Goal: Task Accomplishment & Management: Manage account settings

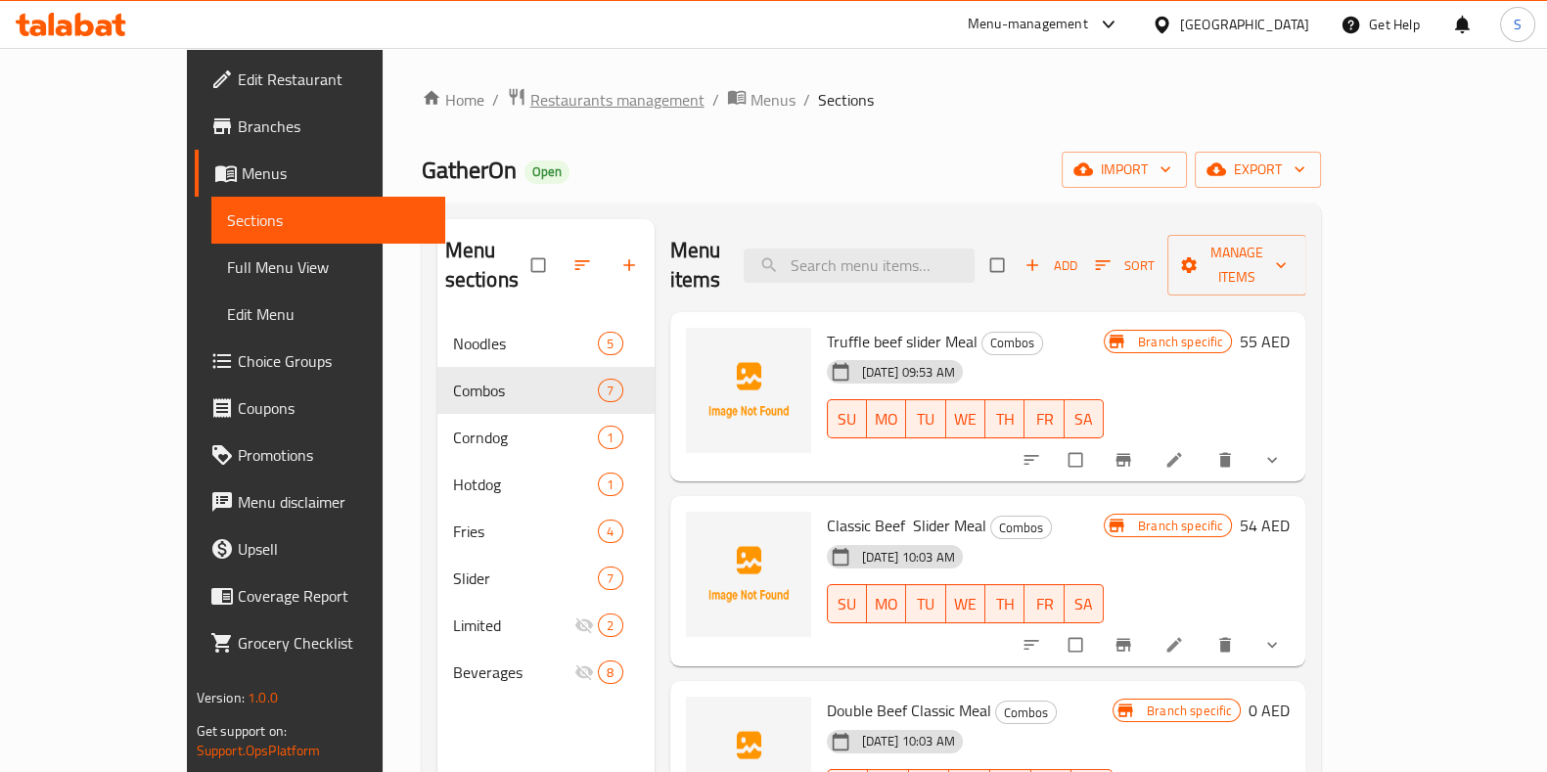
click at [530, 88] on span "Restaurants management" at bounding box center [617, 99] width 174 height 23
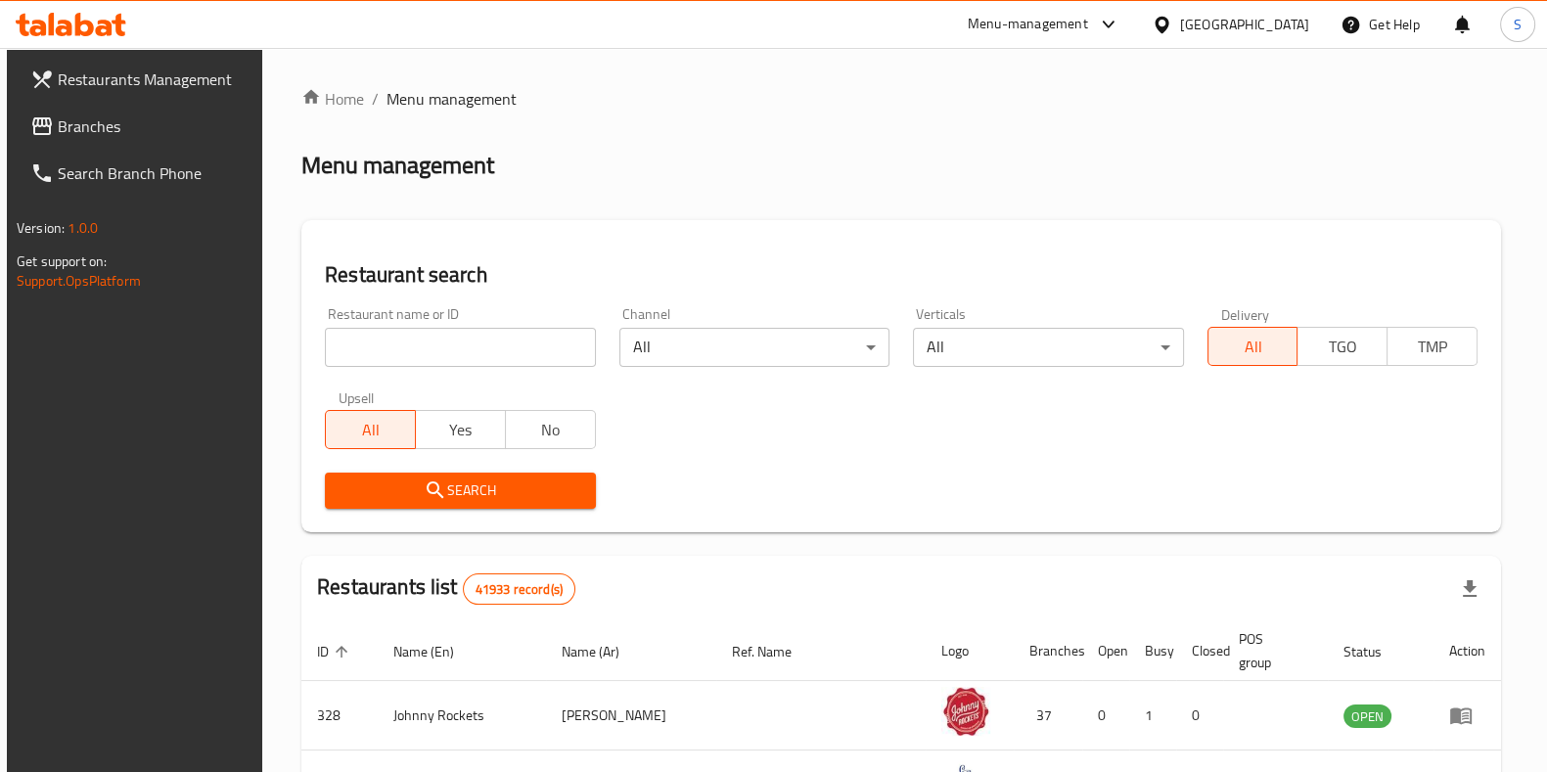
click at [428, 355] on input "search" at bounding box center [460, 347] width 270 height 39
type input "bazooka"
click button "Search" at bounding box center [460, 491] width 270 height 36
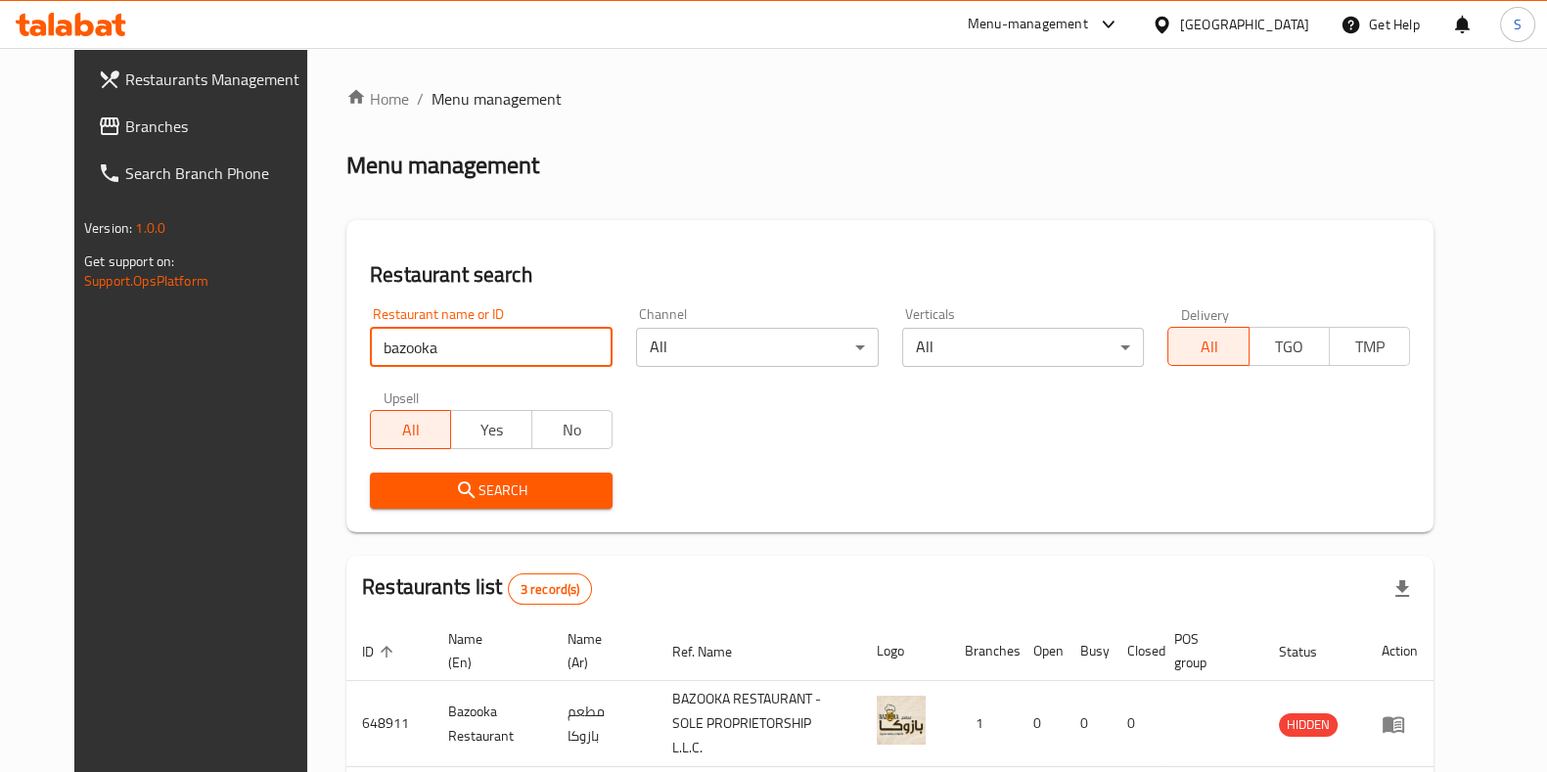
scroll to position [224, 0]
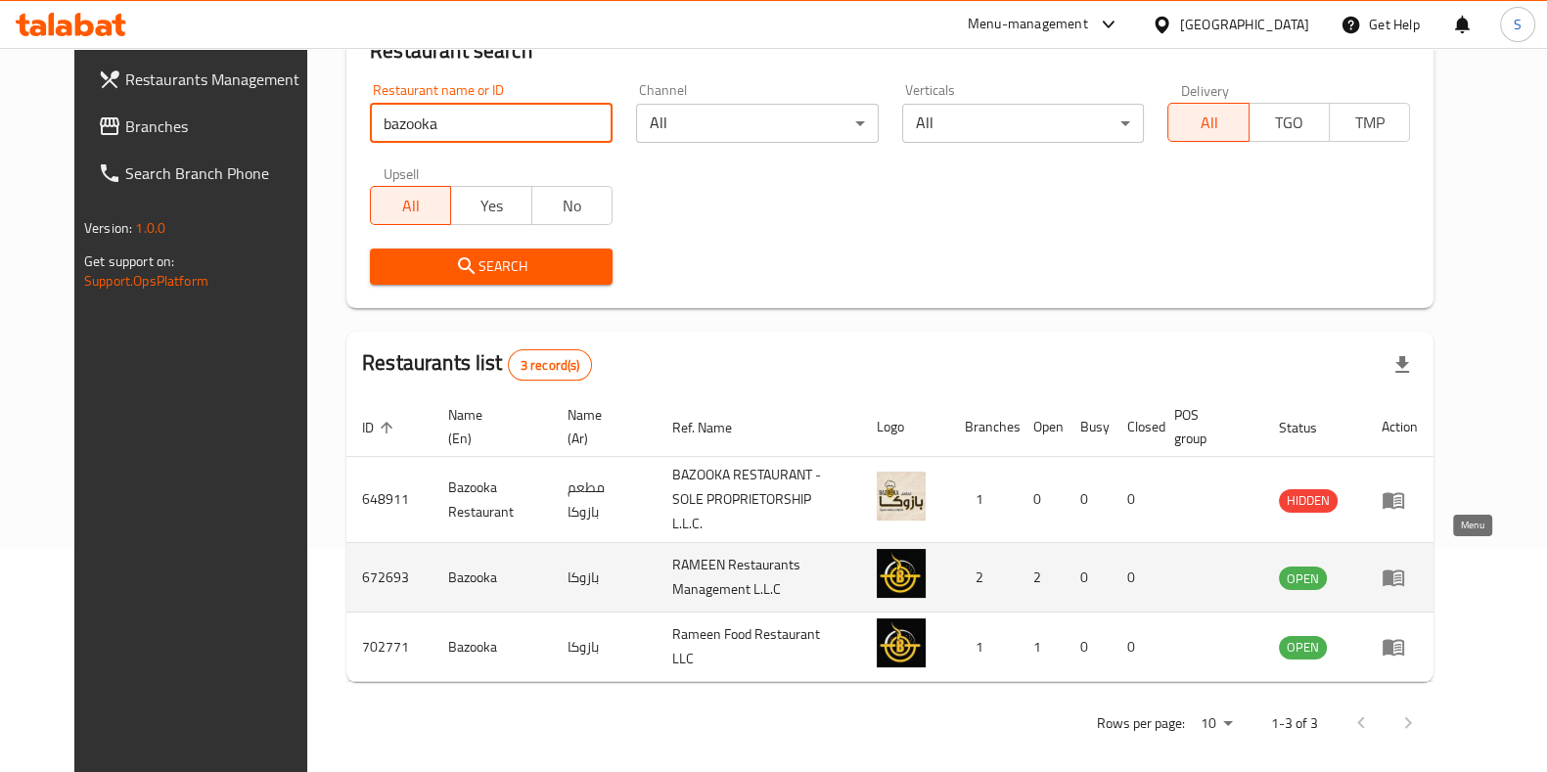
click at [1405, 566] on icon "enhanced table" at bounding box center [1392, 577] width 23 height 23
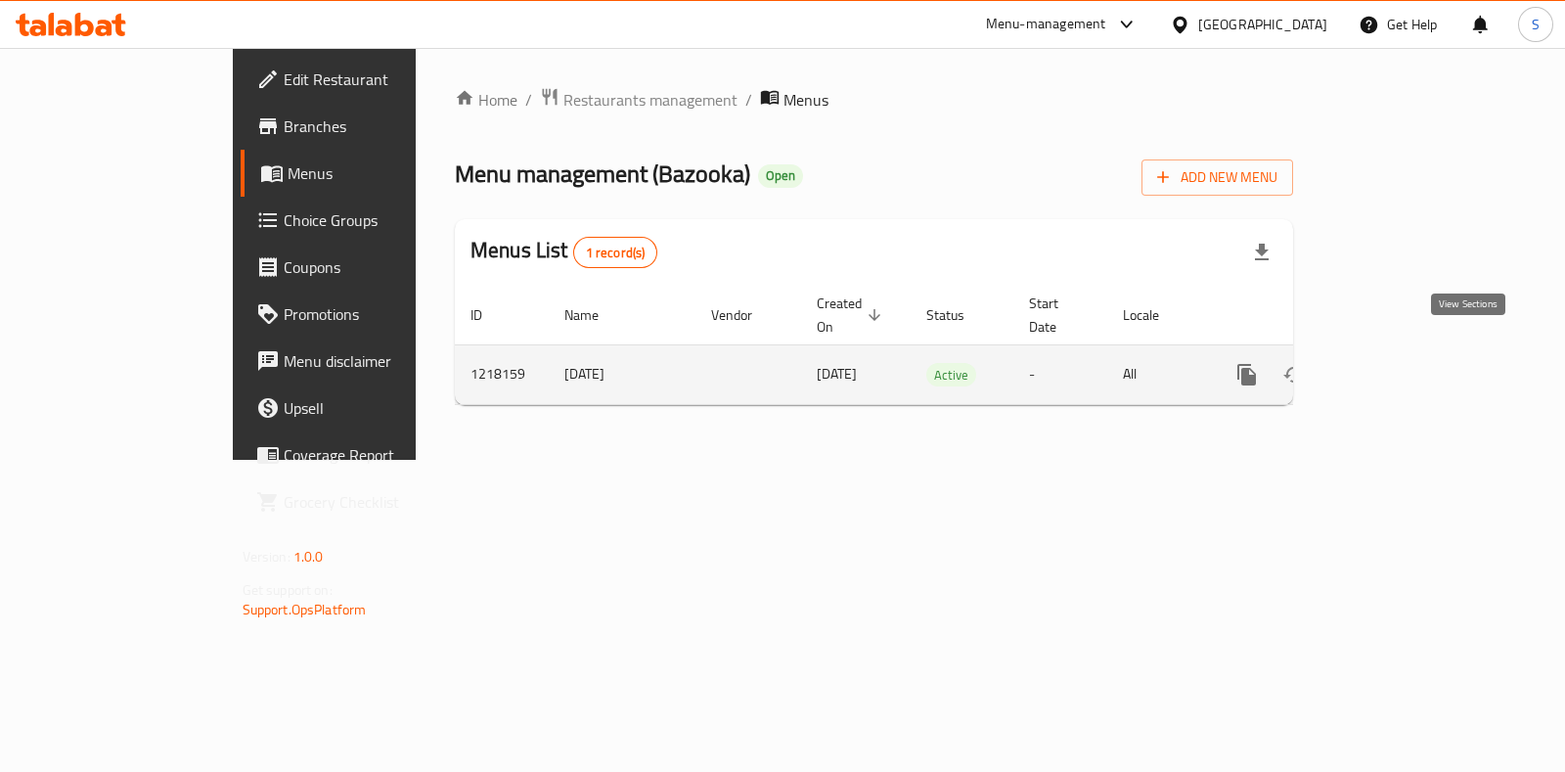
click at [1400, 363] on icon "enhanced table" at bounding box center [1388, 374] width 23 height 23
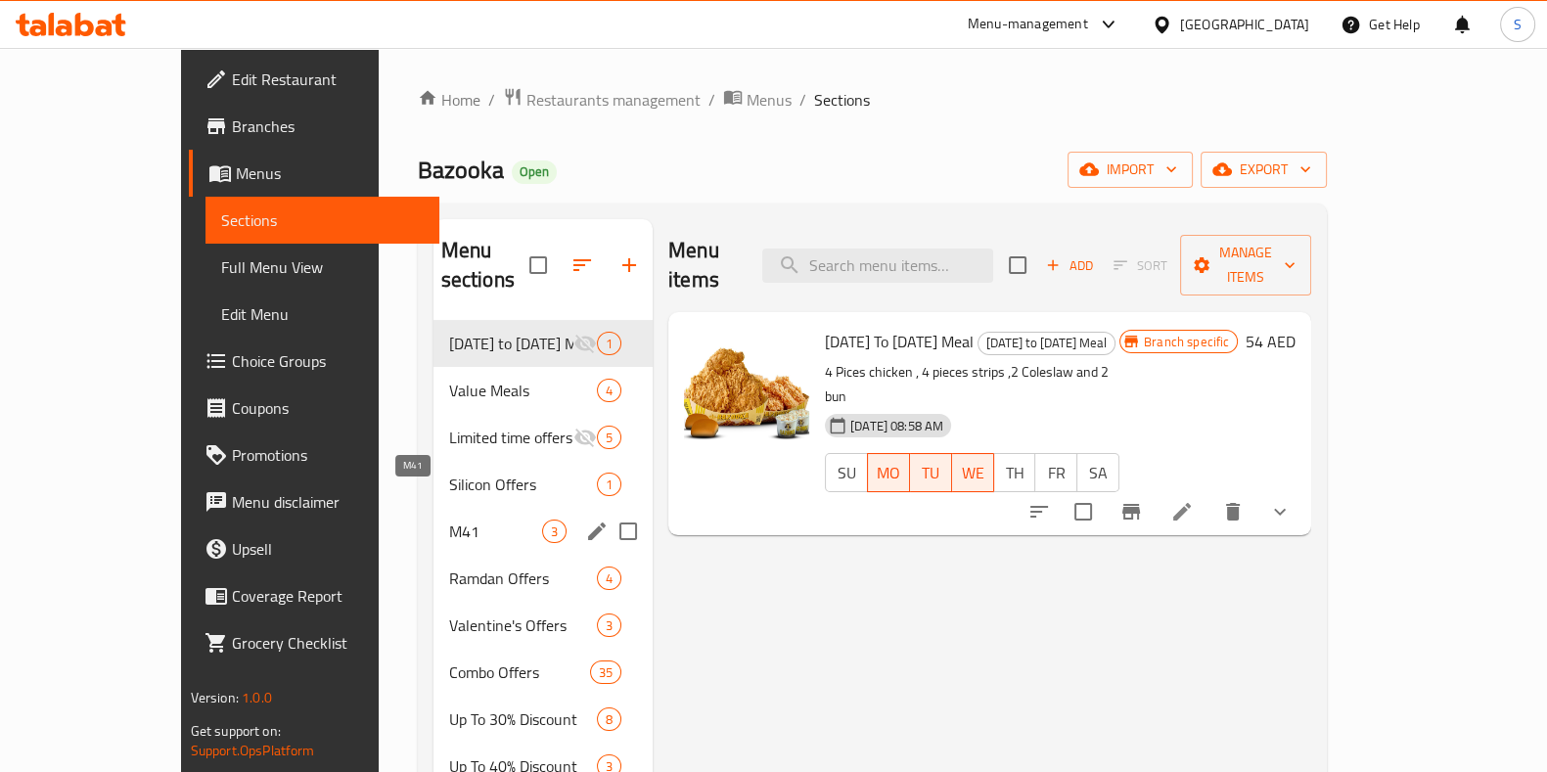
scroll to position [9, 0]
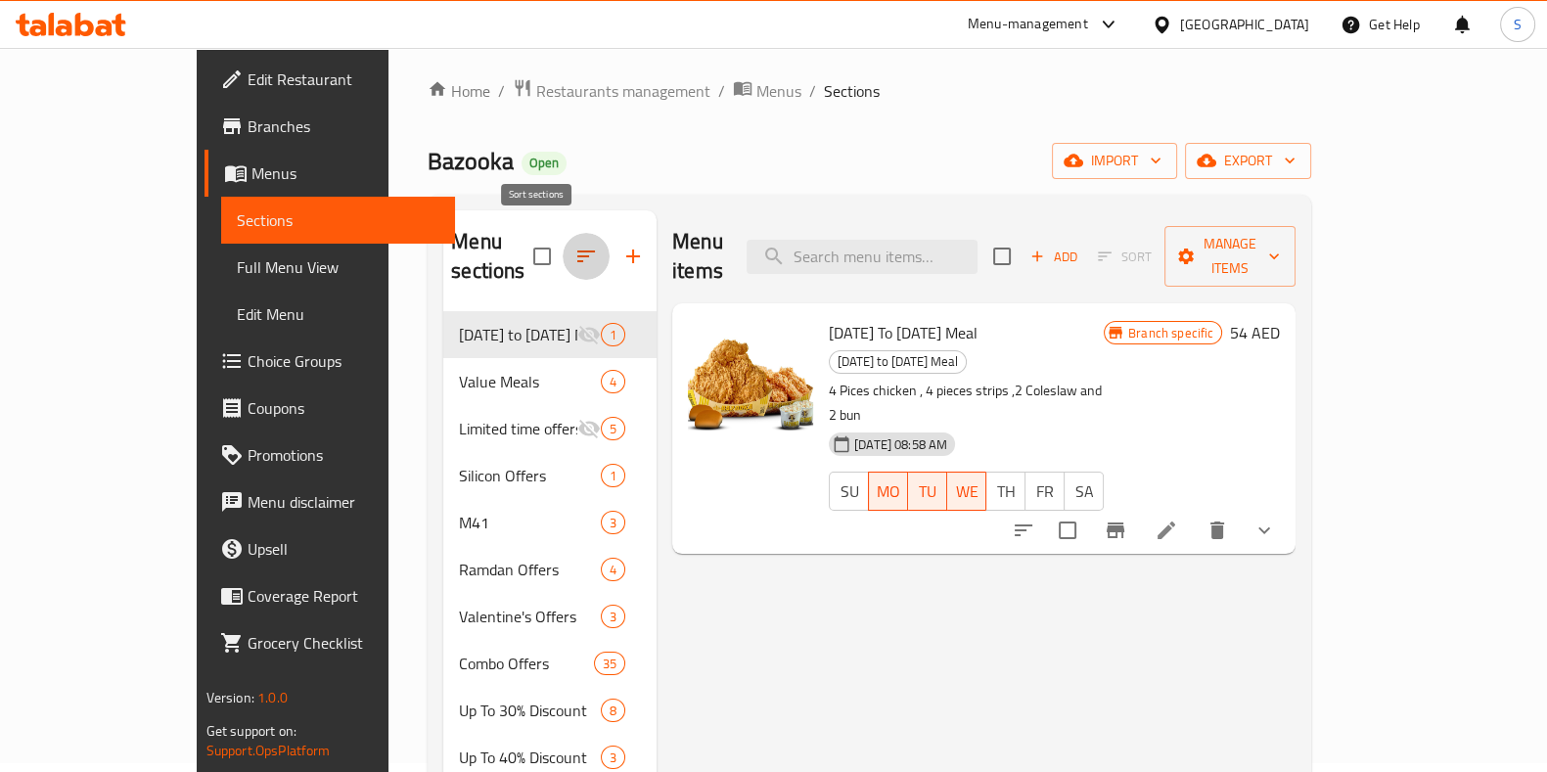
click at [574, 245] on icon "button" at bounding box center [585, 256] width 23 height 23
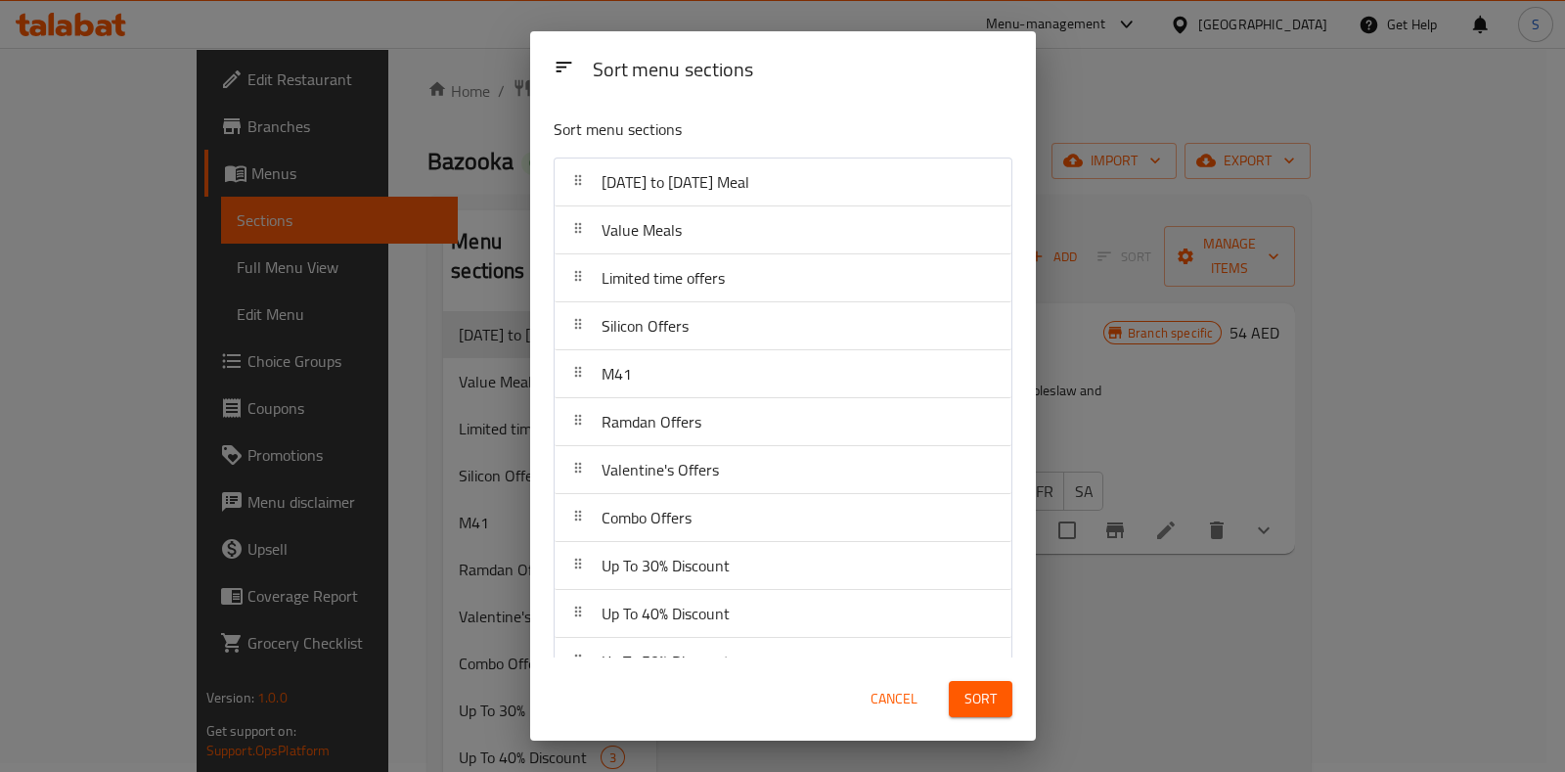
drag, startPoint x: 656, startPoint y: 344, endPoint x: 636, endPoint y: 172, distance: 173.3
drag, startPoint x: 636, startPoint y: 172, endPoint x: 575, endPoint y: 330, distance: 168.8
click at [575, 330] on div at bounding box center [578, 325] width 31 height 39
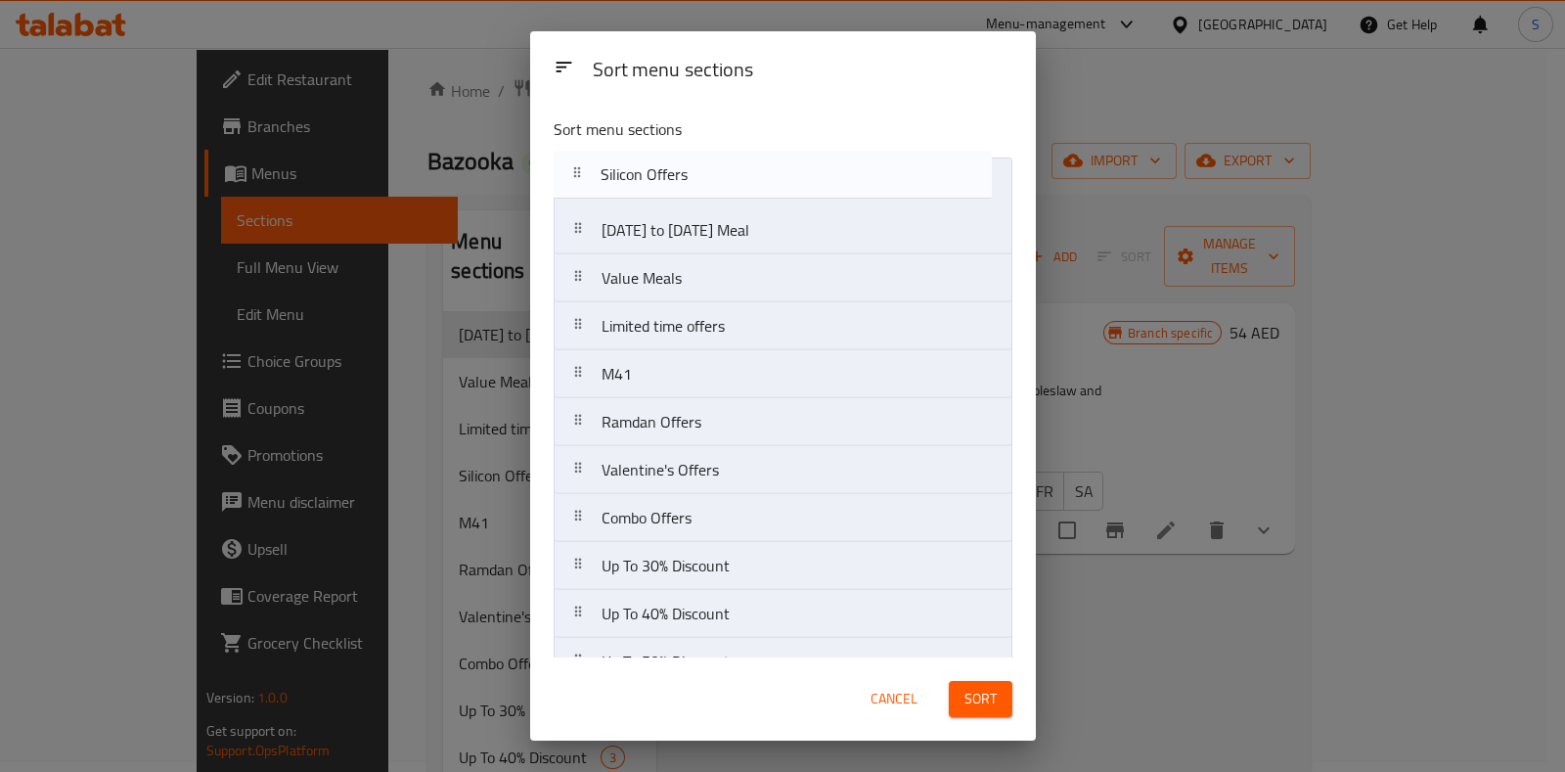
drag, startPoint x: 575, startPoint y: 330, endPoint x: 573, endPoint y: 173, distance: 156.6
click at [573, 173] on nav "[DATE] to [DATE] Meal Value Meals Limited time offers Silicon Offers M41 Ramdan…" at bounding box center [783, 686] width 459 height 1057
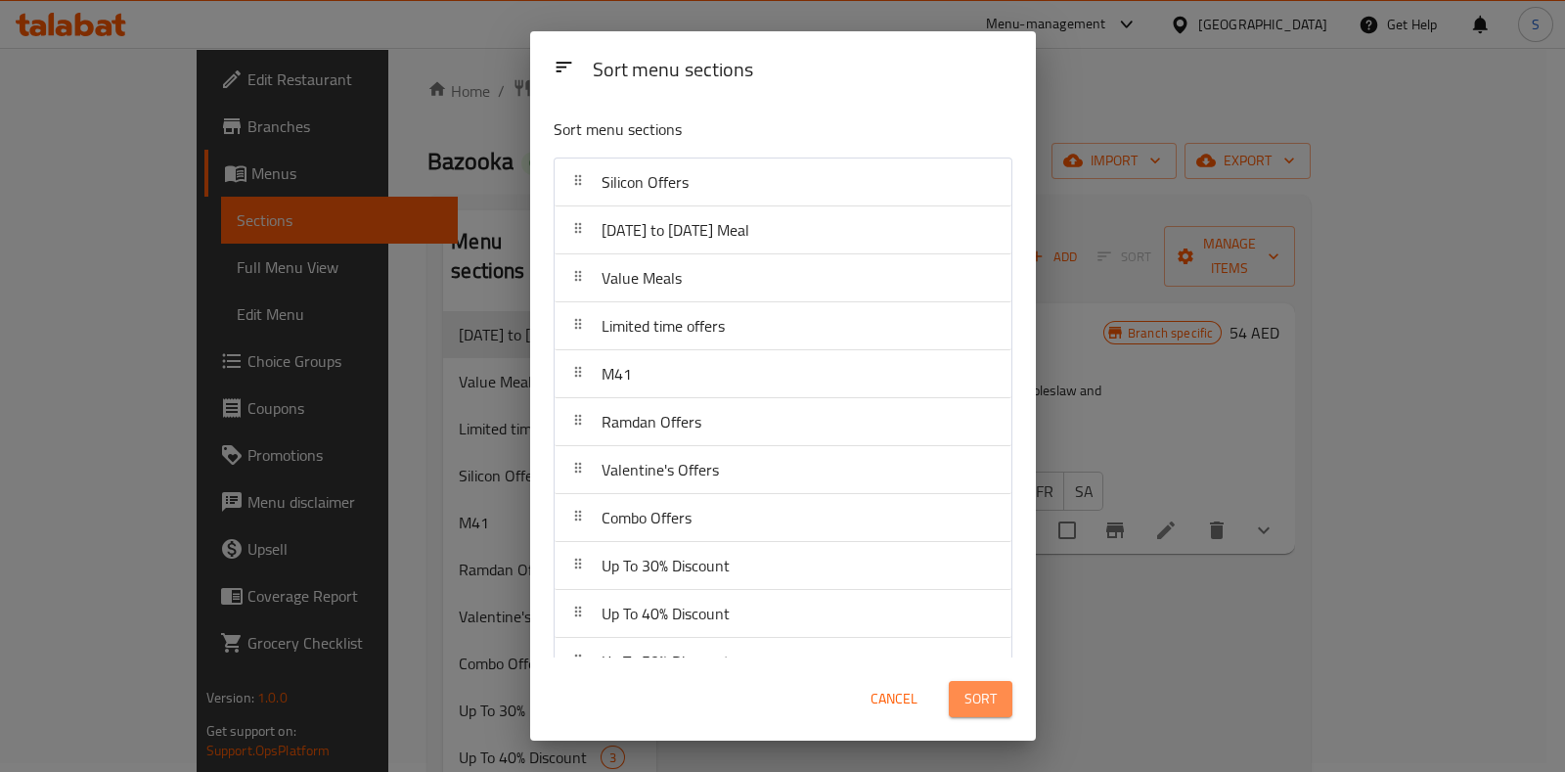
click at [988, 700] on span "Sort" at bounding box center [981, 699] width 32 height 24
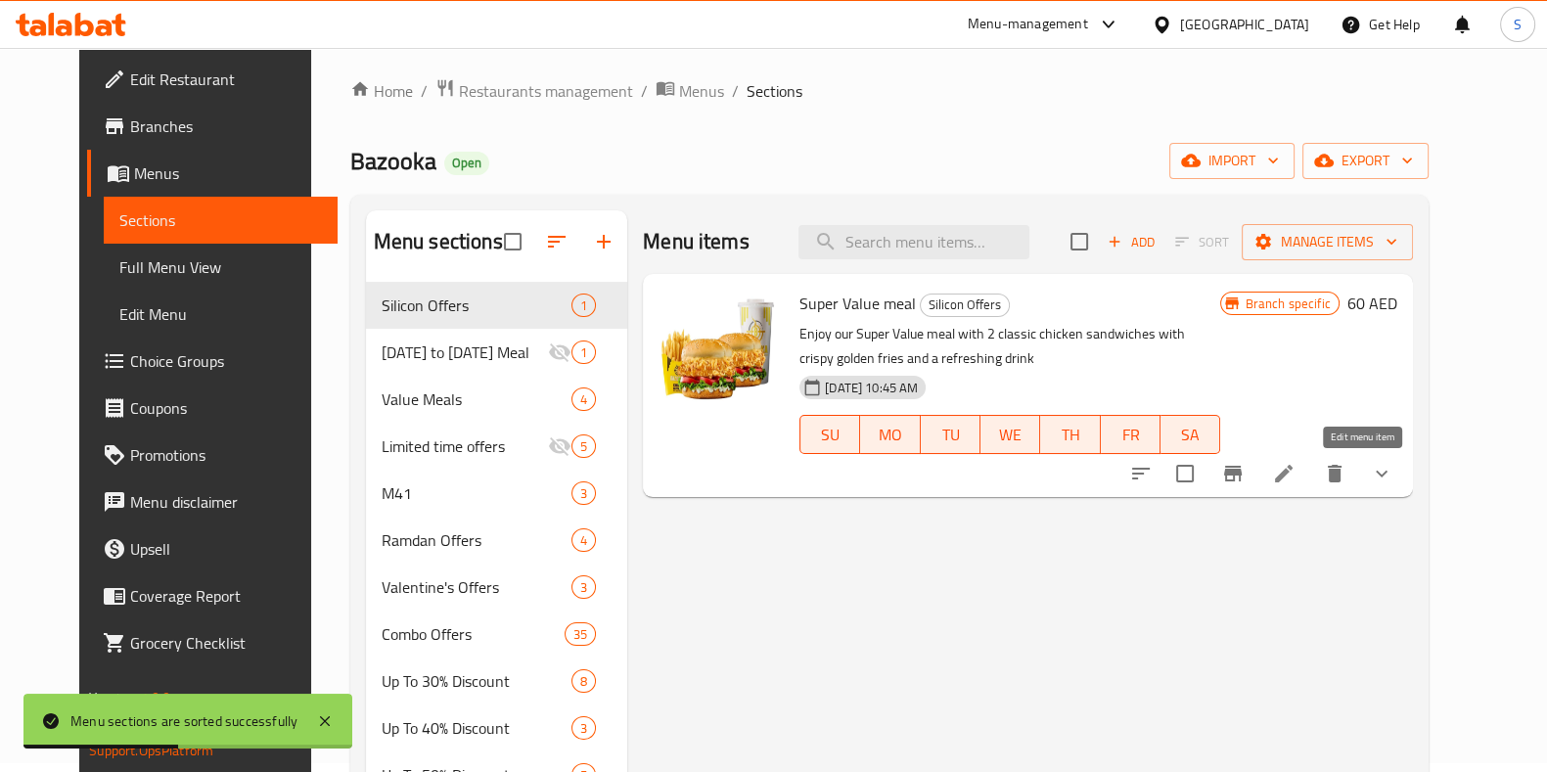
click at [1295, 480] on icon at bounding box center [1283, 473] width 23 height 23
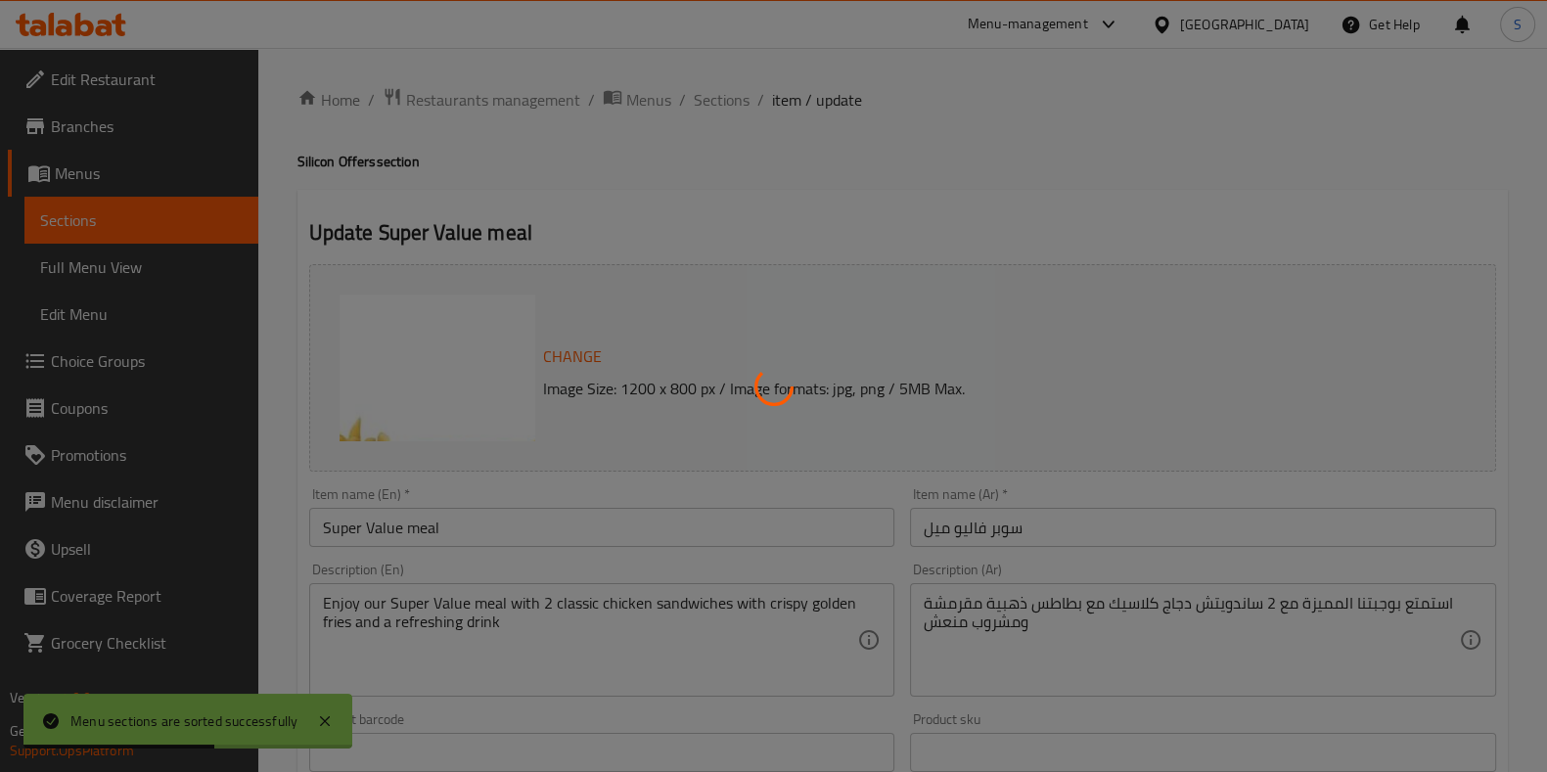
type input "اختيارك للساندوتش الدجاج الكلاسيك الأول:"
type input "1"
type input "اختيارك للكلاسيك ساندوتش الدجاج الثاني"
type input "1"
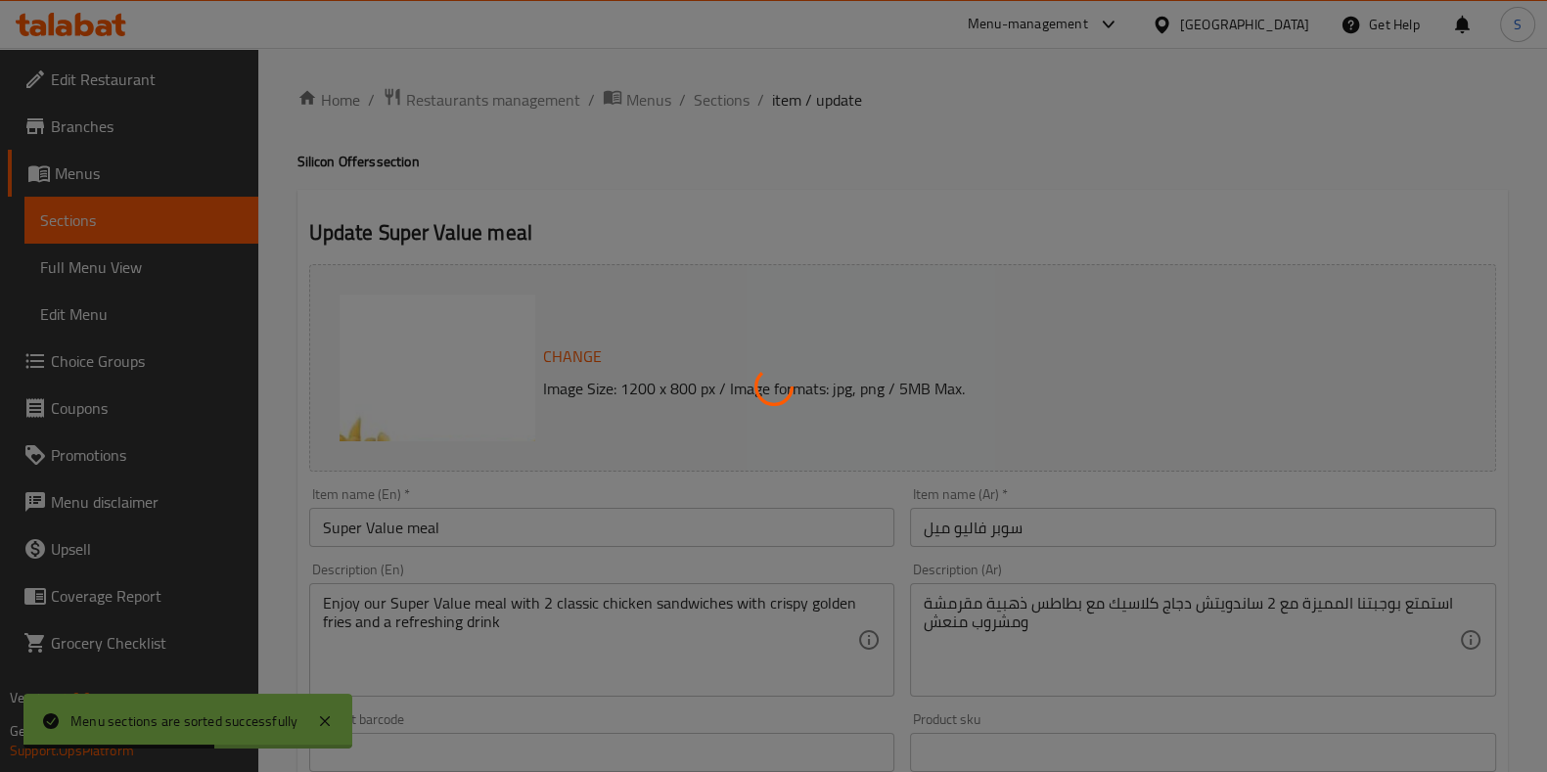
type input "1"
type input "إختيارك من المشروب:"
type input "1"
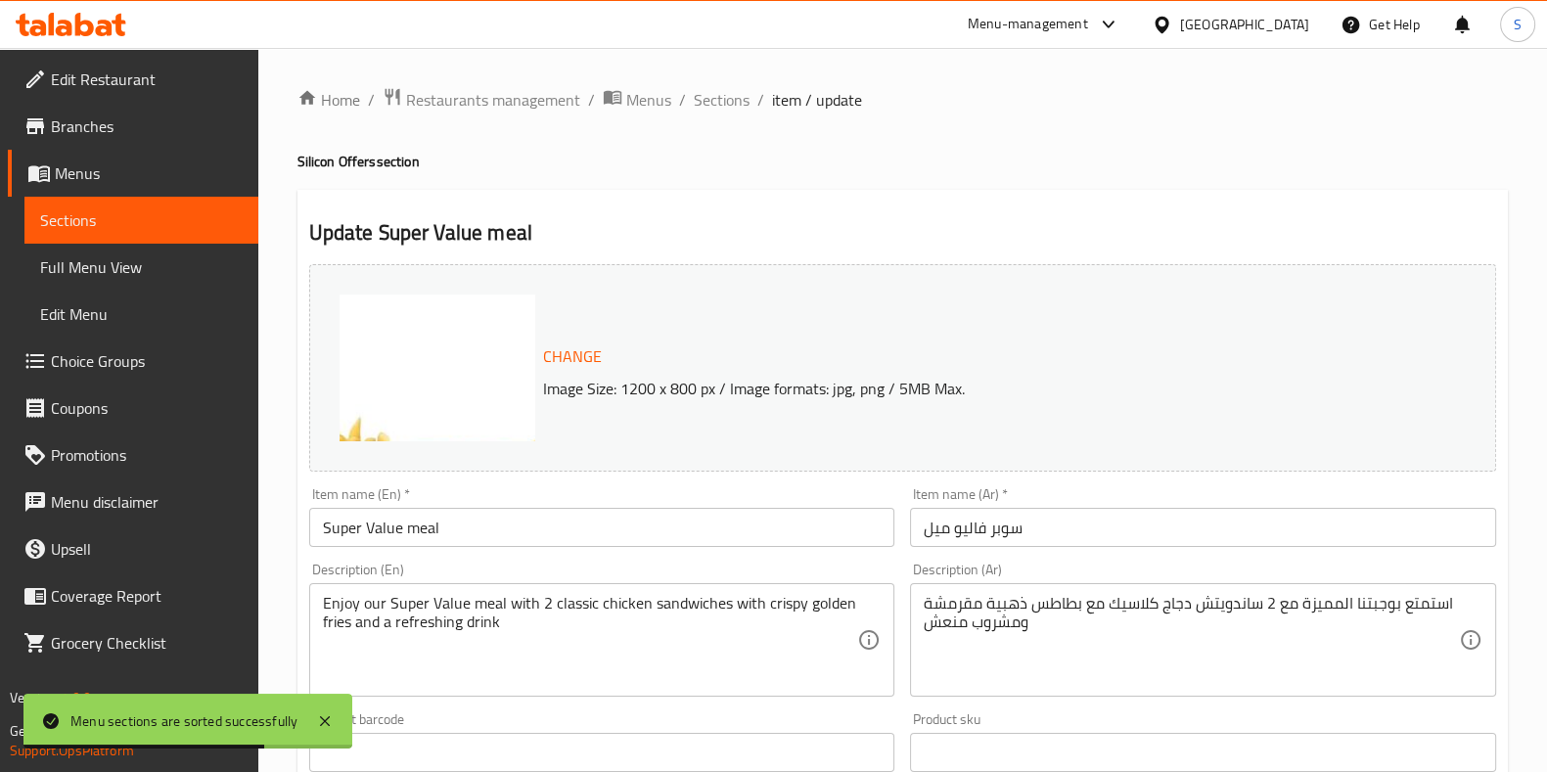
scroll to position [508, 0]
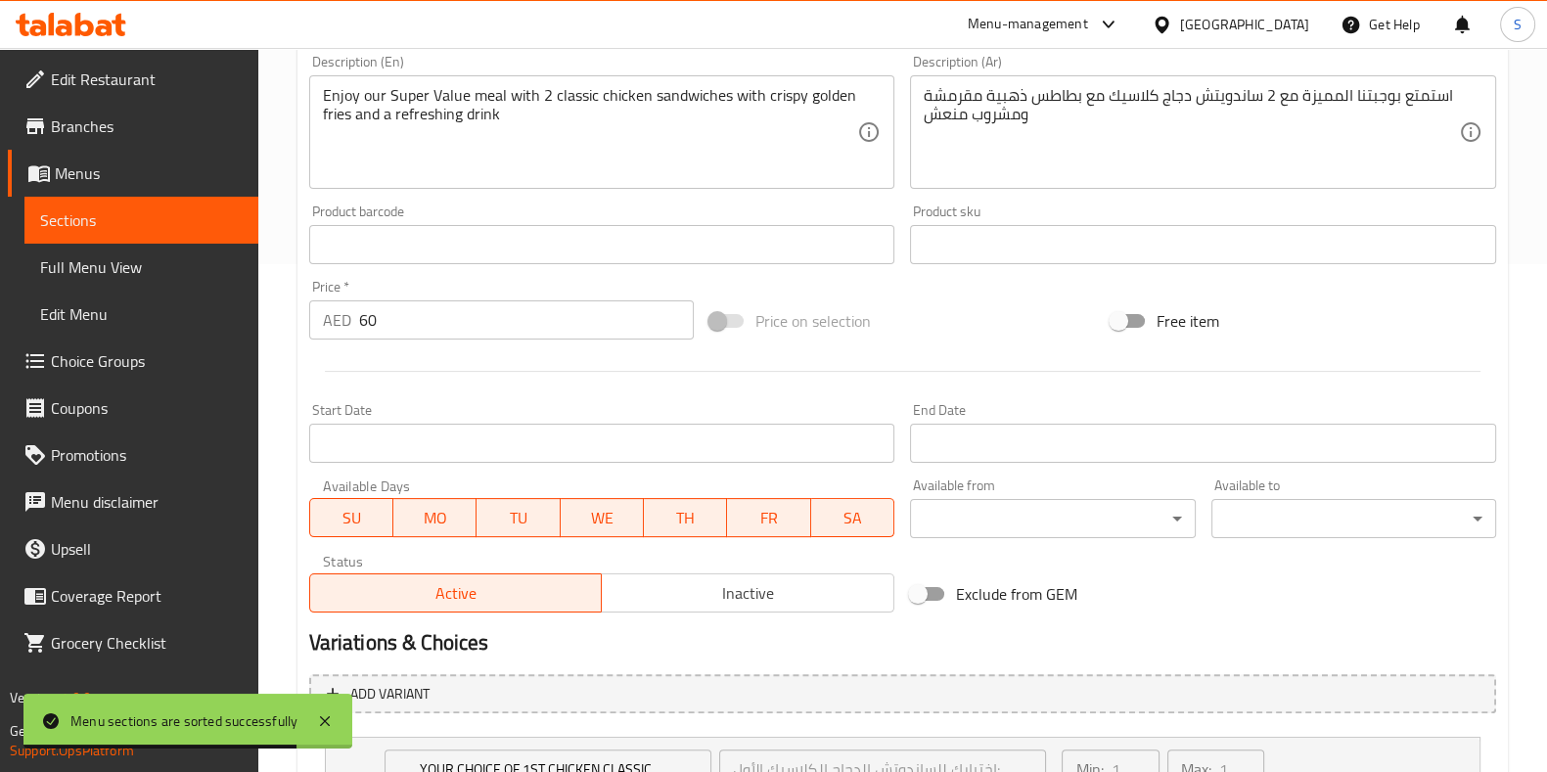
click at [419, 320] on input "60" at bounding box center [527, 319] width 336 height 39
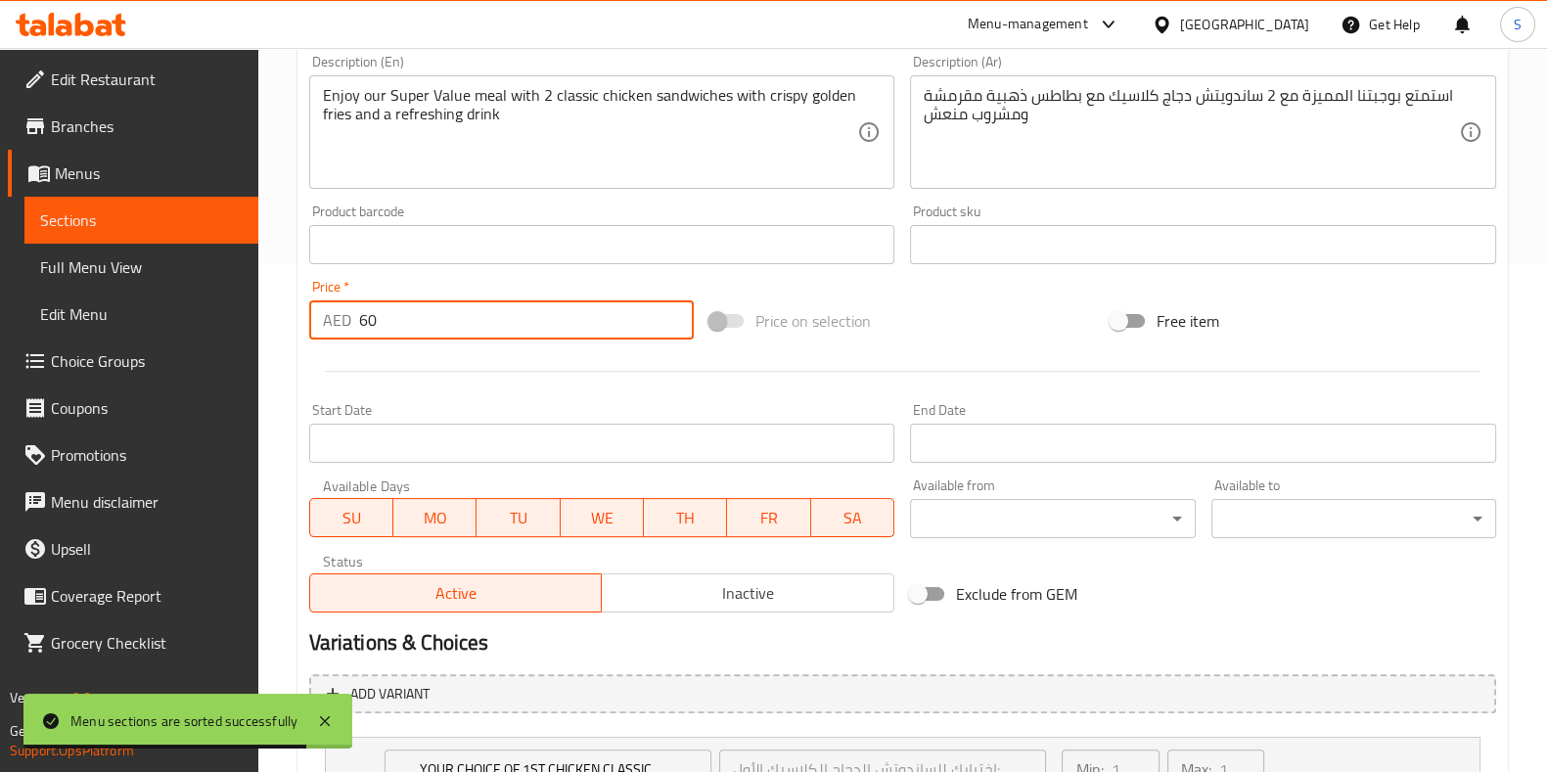
type input "6"
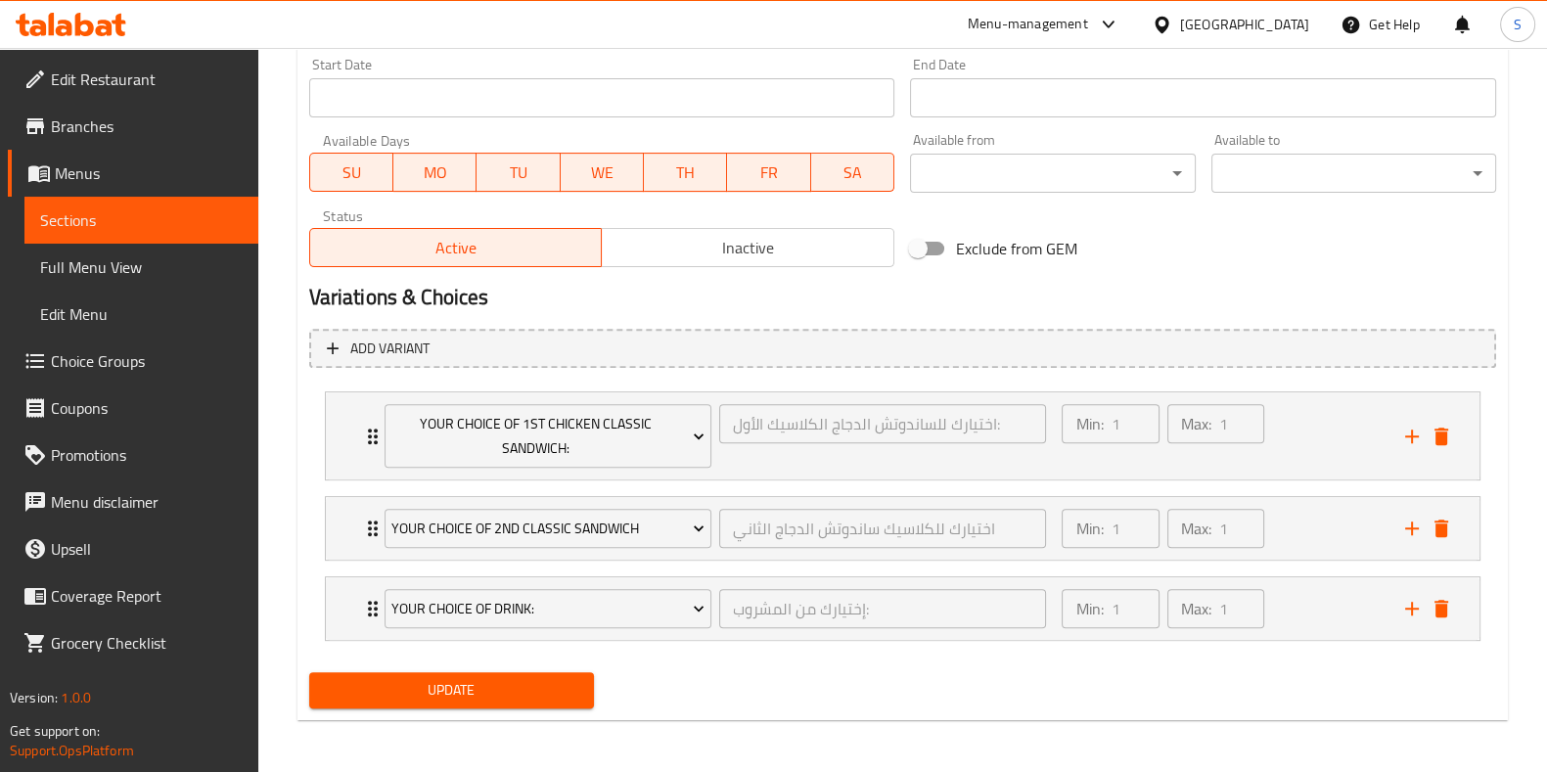
type input "58"
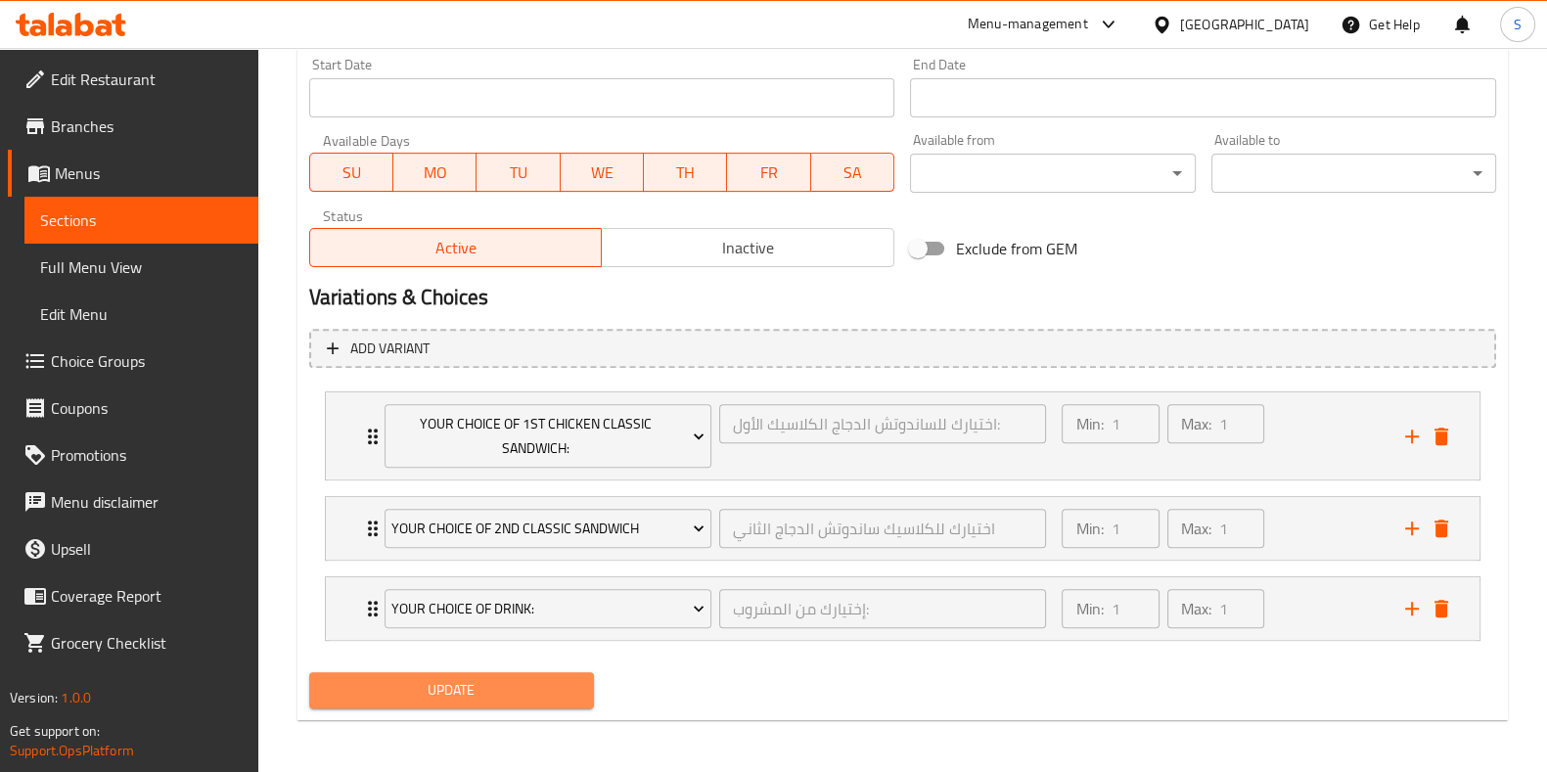
click at [515, 694] on span "Update" at bounding box center [451, 690] width 253 height 24
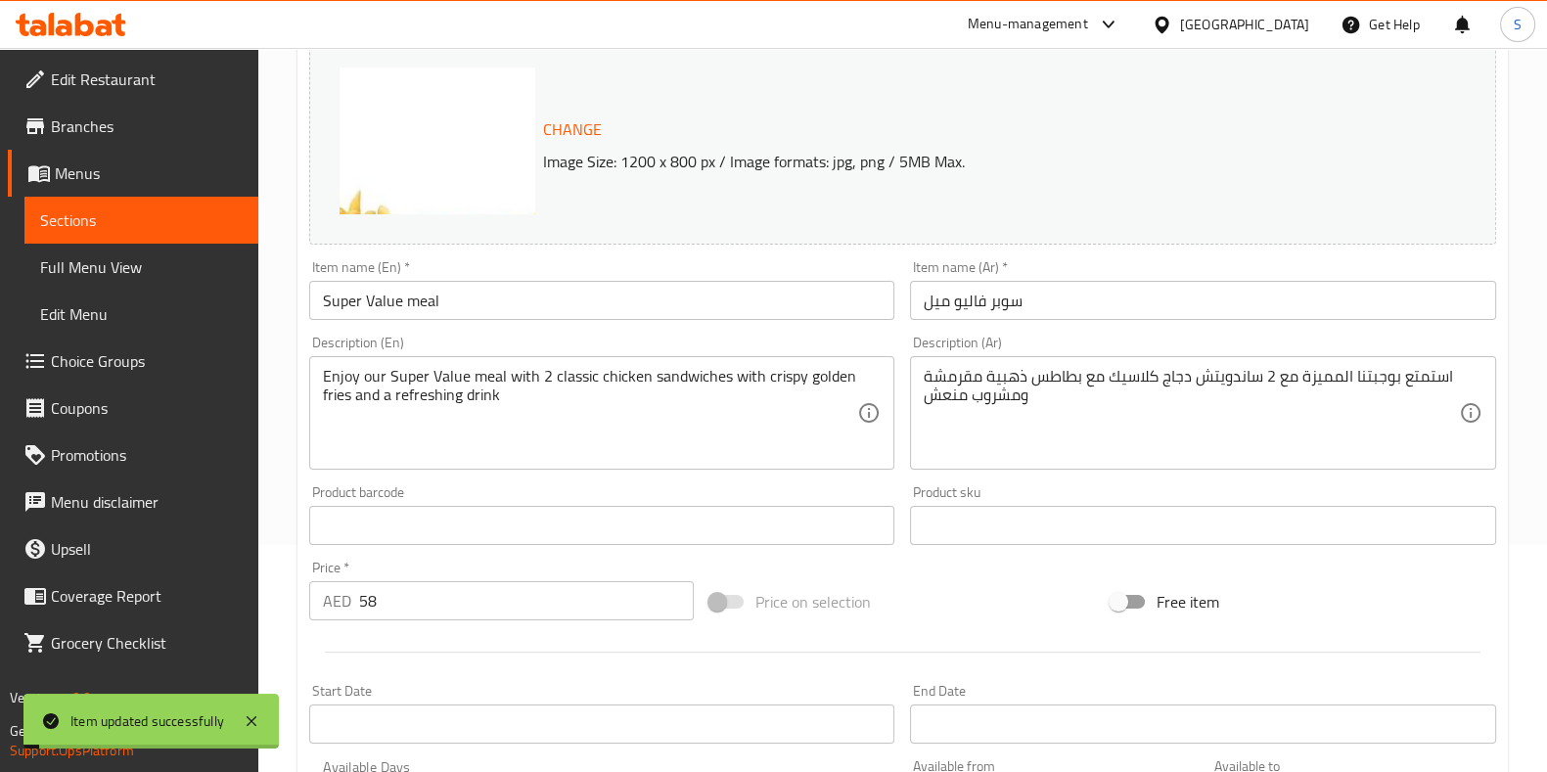
scroll to position [0, 0]
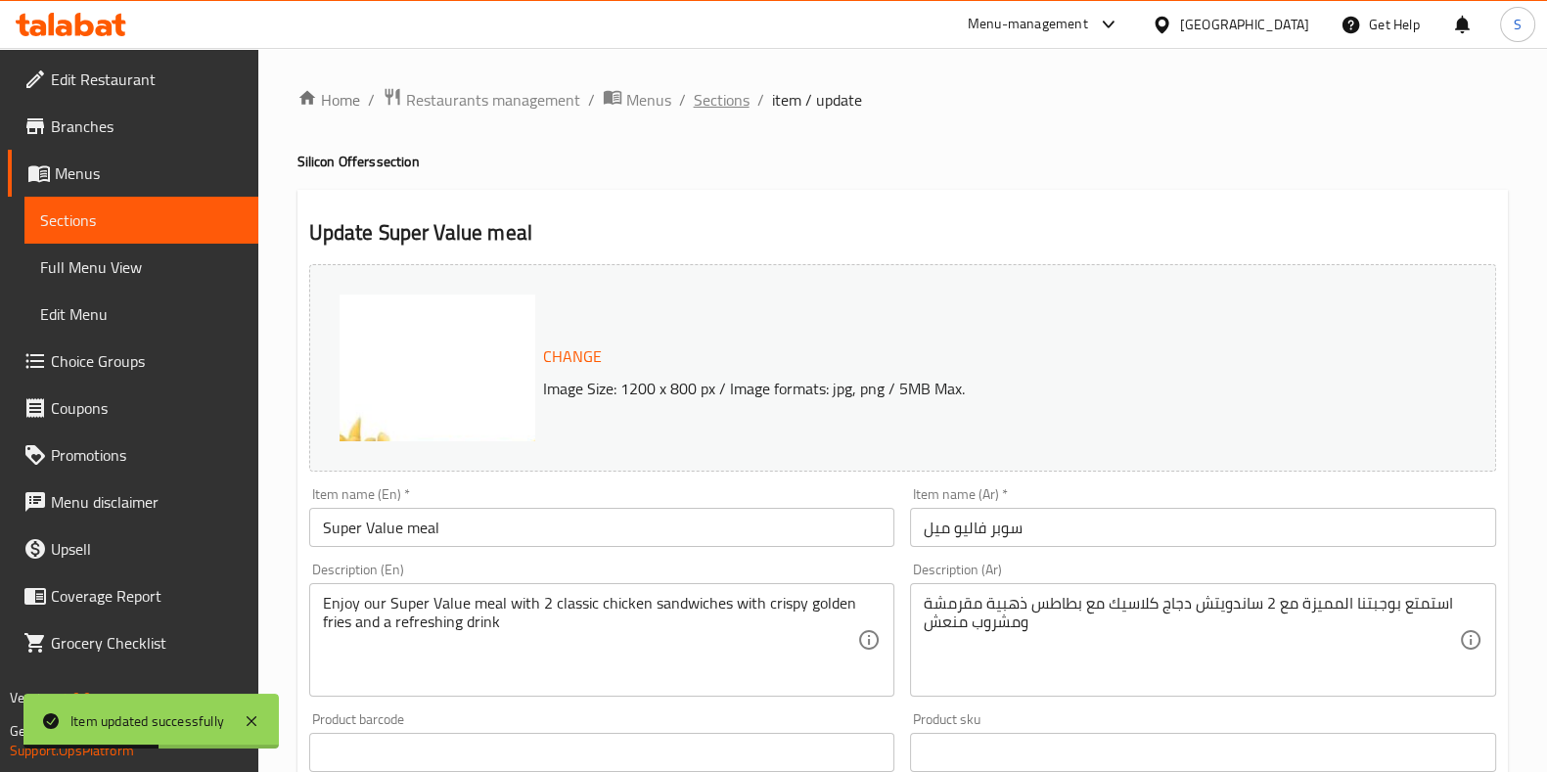
click at [713, 103] on span "Sections" at bounding box center [722, 99] width 56 height 23
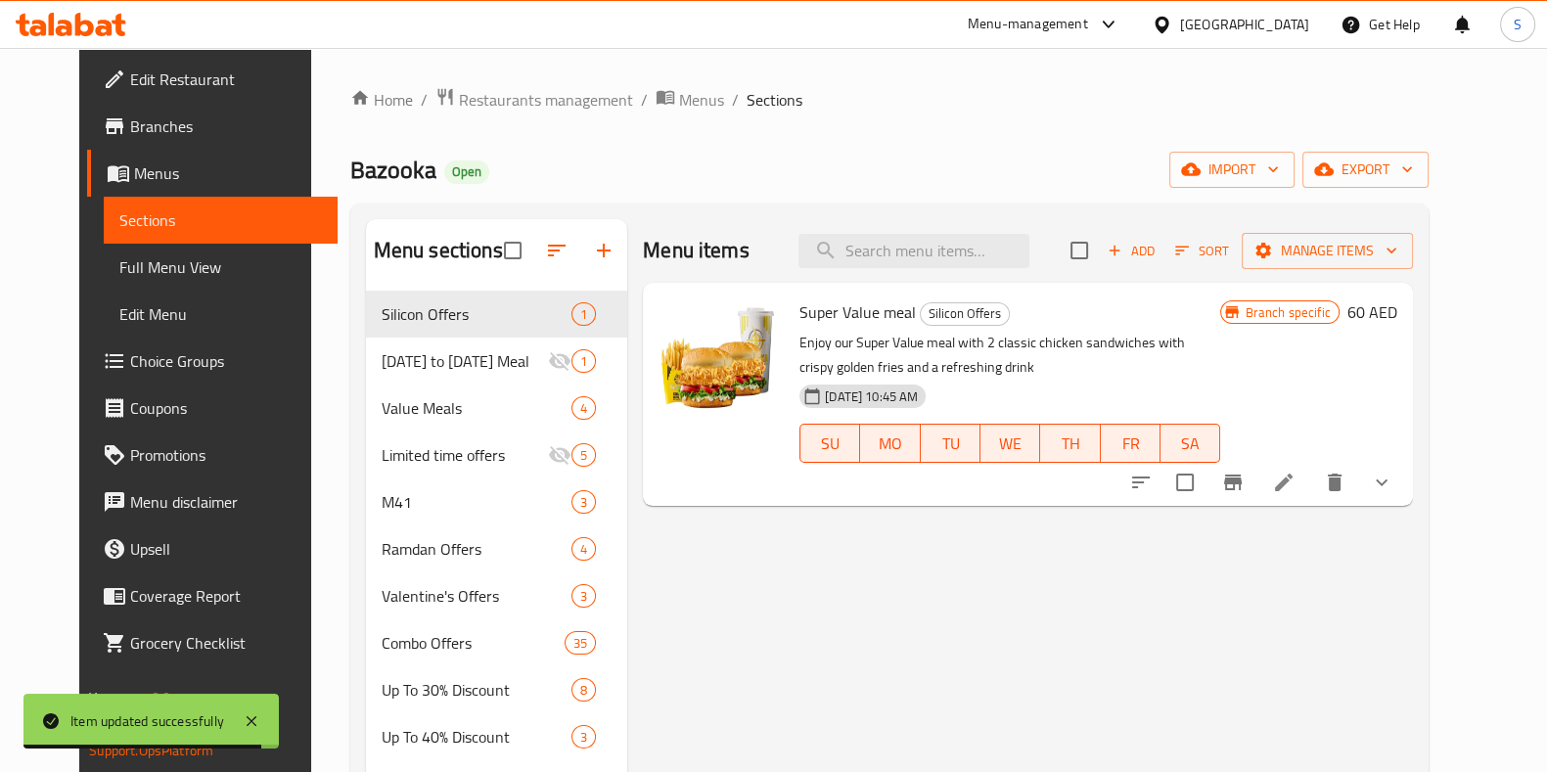
click at [1244, 484] on icon "Branch-specific-item" at bounding box center [1232, 482] width 23 height 23
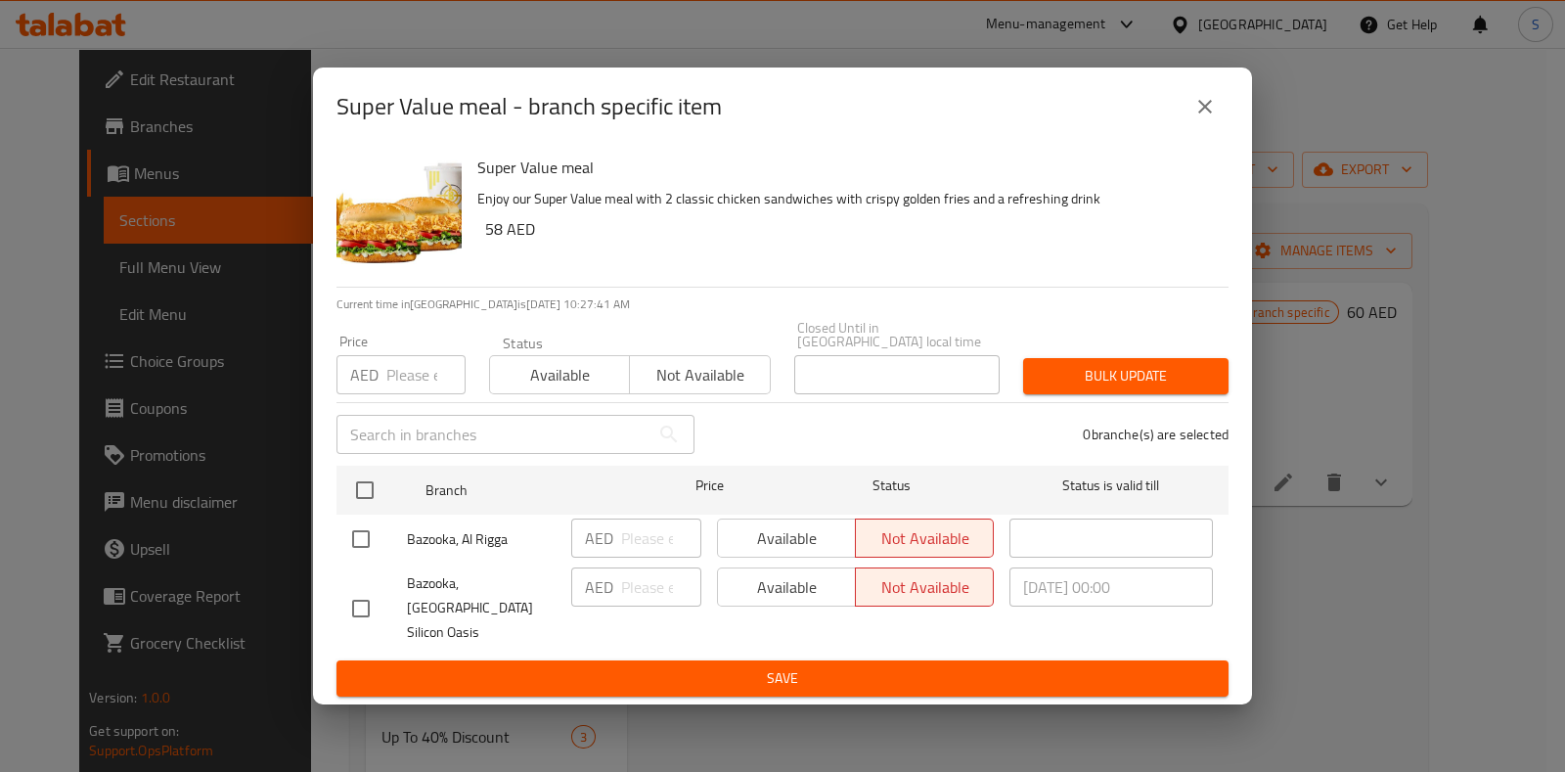
click at [401, 382] on input "number" at bounding box center [425, 374] width 79 height 39
type input "58"
click at [693, 384] on span "Not available" at bounding box center [700, 375] width 124 height 28
click at [363, 604] on input "checkbox" at bounding box center [360, 608] width 41 height 41
checkbox input "true"
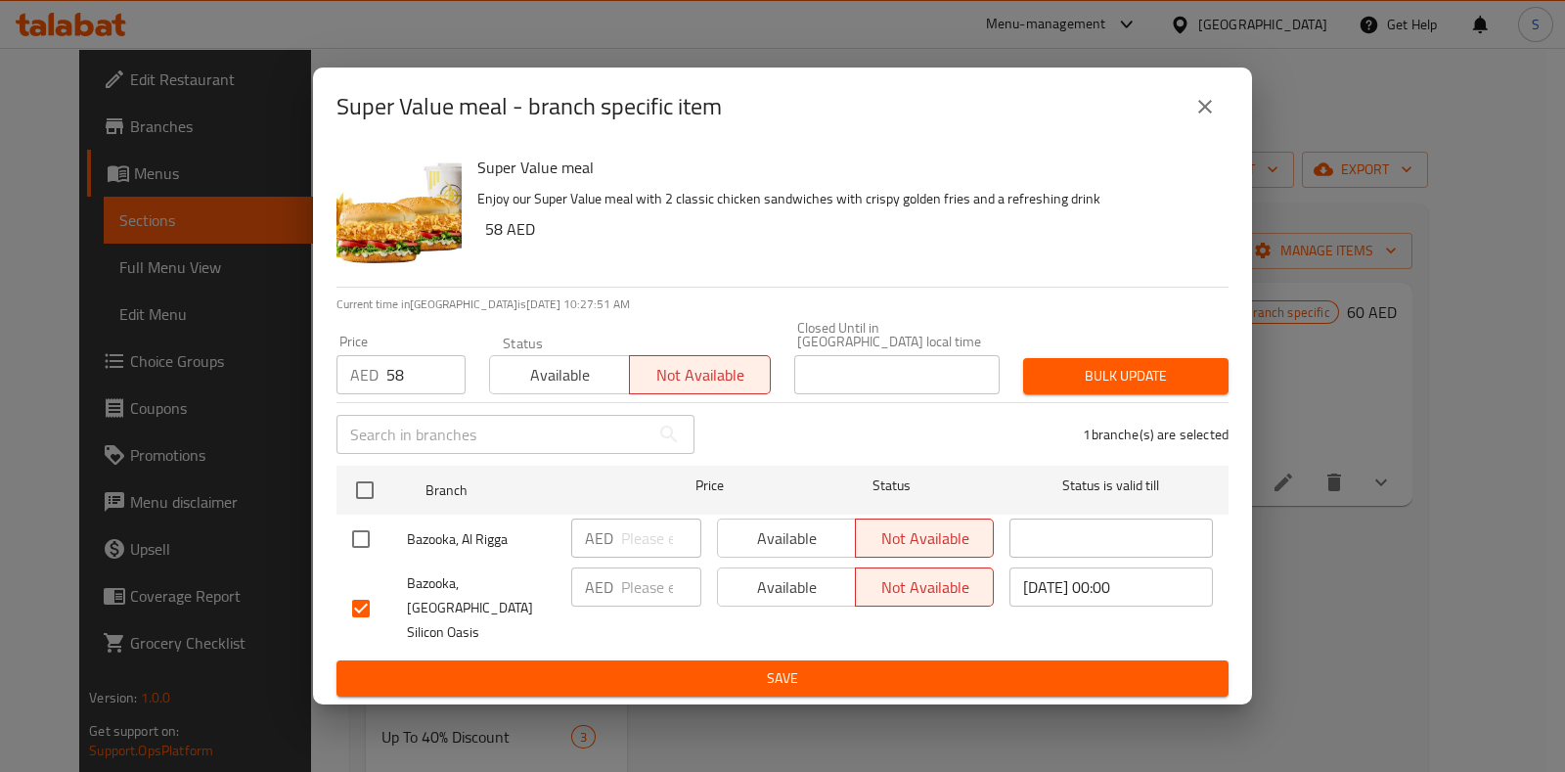
click at [624, 672] on span "Save" at bounding box center [782, 678] width 861 height 24
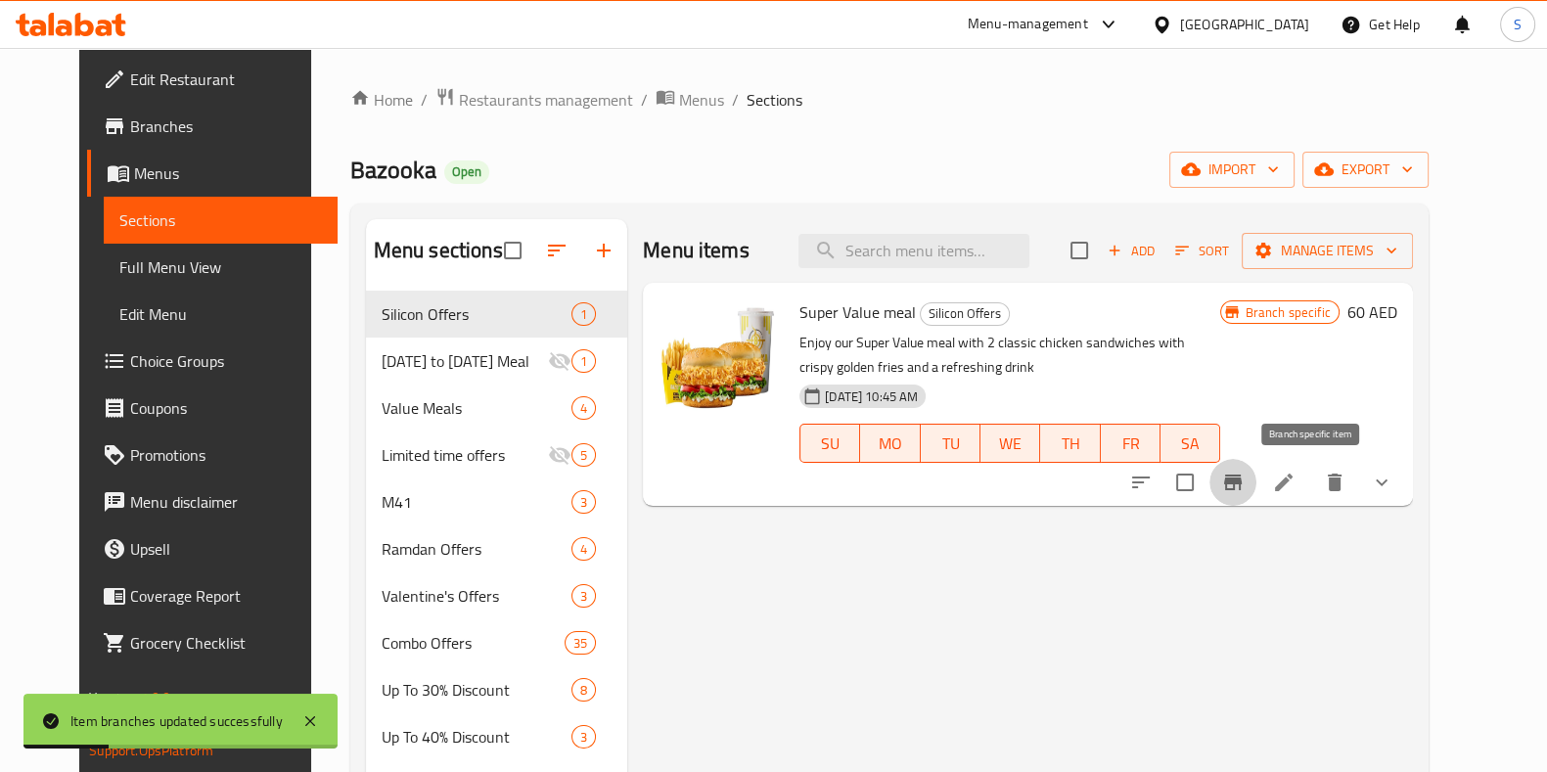
click at [1256, 497] on button "Branch-specific-item" at bounding box center [1232, 482] width 47 height 47
click at [1295, 484] on icon at bounding box center [1283, 482] width 23 height 23
